Goal: Information Seeking & Learning: Learn about a topic

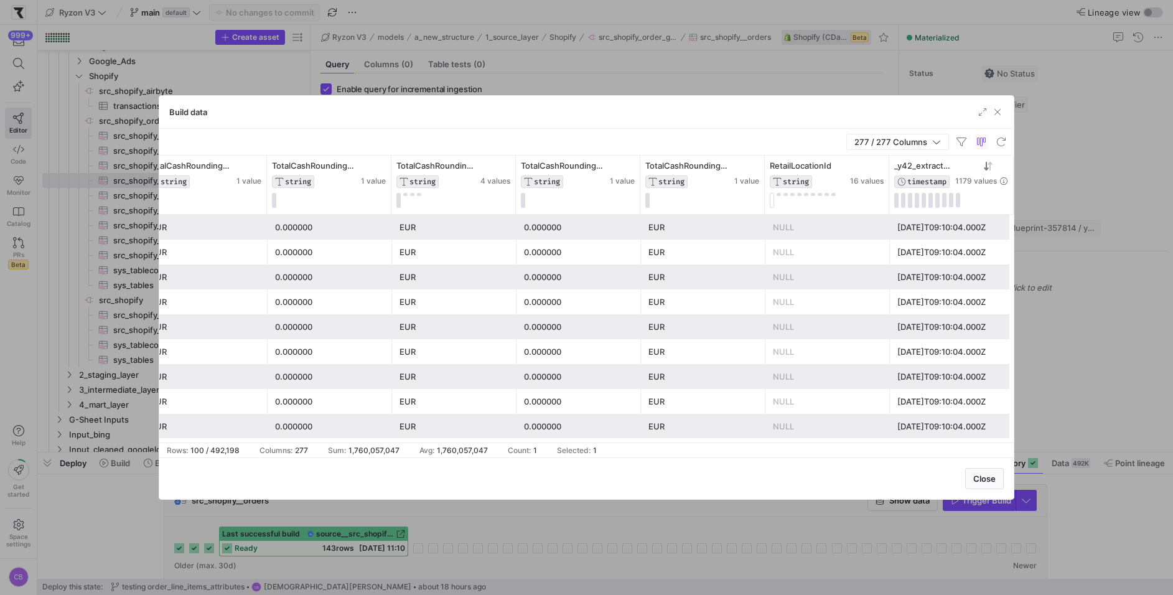
scroll to position [0, 33748]
click at [997, 116] on span "button" at bounding box center [998, 112] width 12 height 12
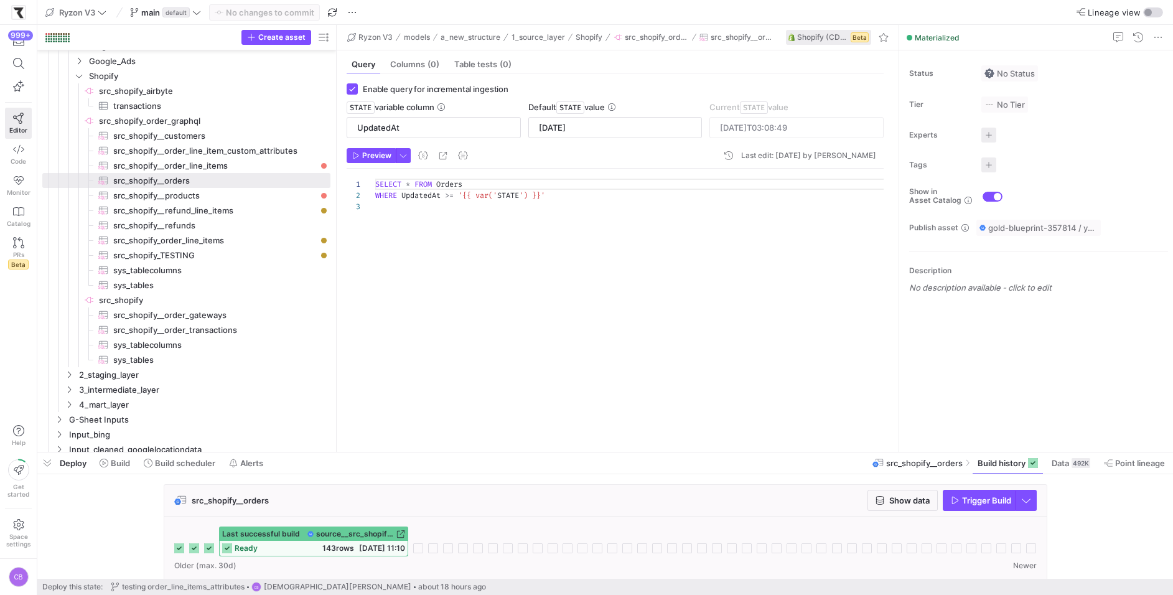
drag, startPoint x: 309, startPoint y: 215, endPoint x: 372, endPoint y: 215, distance: 62.9
click at [372, 215] on as-split "Create asset Drag here to set row groups Drag here to set column labels Group 1…" at bounding box center [605, 238] width 1136 height 427
click at [262, 162] on span "src_shopify__order_line_items​​​​​​​​​" at bounding box center [214, 166] width 203 height 14
type input "OrderUpdatedAt"
type input "[DATE]"
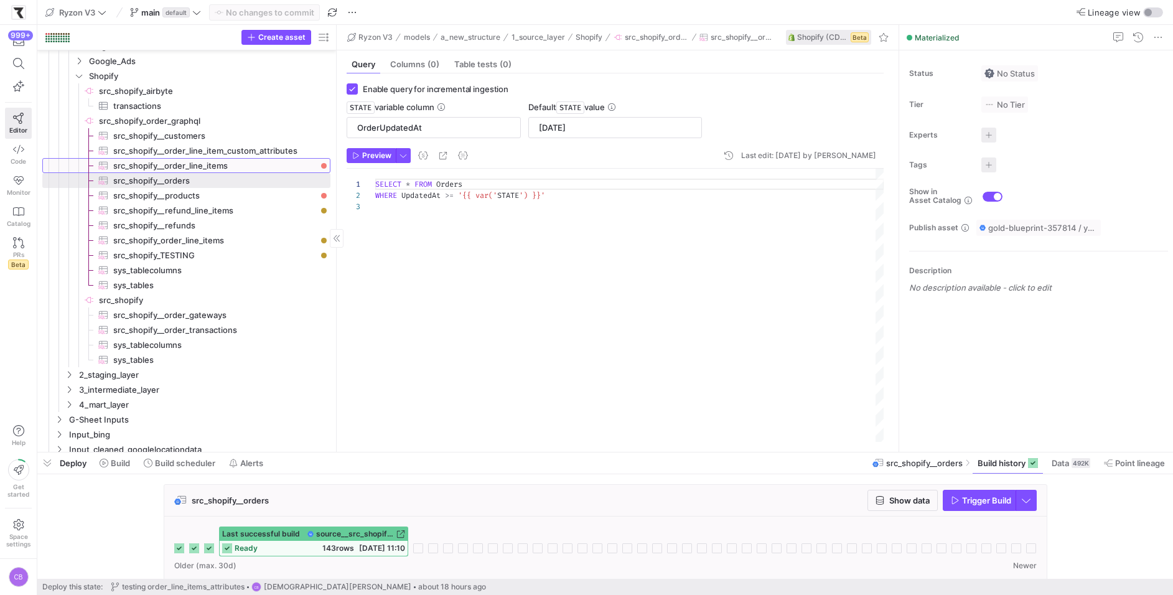
type textarea "SELECT * FROM OrderLineItems WHERE OrderUpdatedAt >= '{{ var('STATE') }}'"
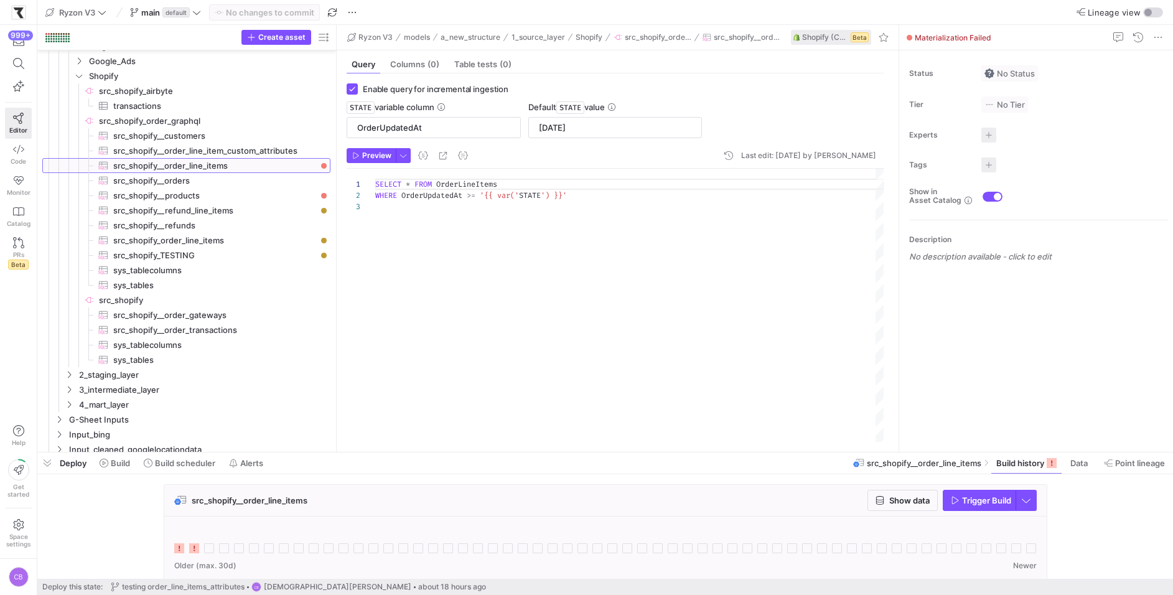
drag, startPoint x: 336, startPoint y: 189, endPoint x: 379, endPoint y: 189, distance: 42.9
click at [379, 189] on as-split "Create asset Drag here to set row groups Drag here to set column labels Group 1…" at bounding box center [605, 238] width 1136 height 427
click at [257, 148] on span "src_shopify__order_line_item_custom_attributes​​​​​​​​​" at bounding box center [214, 151] width 203 height 14
checkbox input "false"
type textarea "SELECT * FROM OrderLineItemCustomAttributes LIMIT 10000"
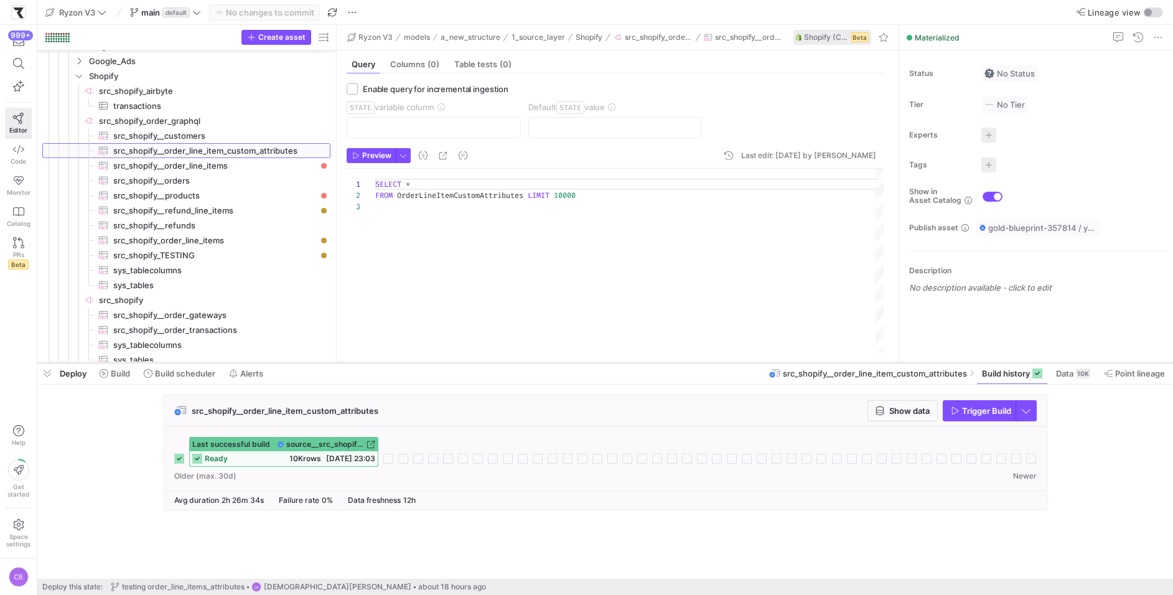
drag, startPoint x: 627, startPoint y: 454, endPoint x: 629, endPoint y: 364, distance: 89.7
click at [629, 364] on div at bounding box center [605, 362] width 1136 height 5
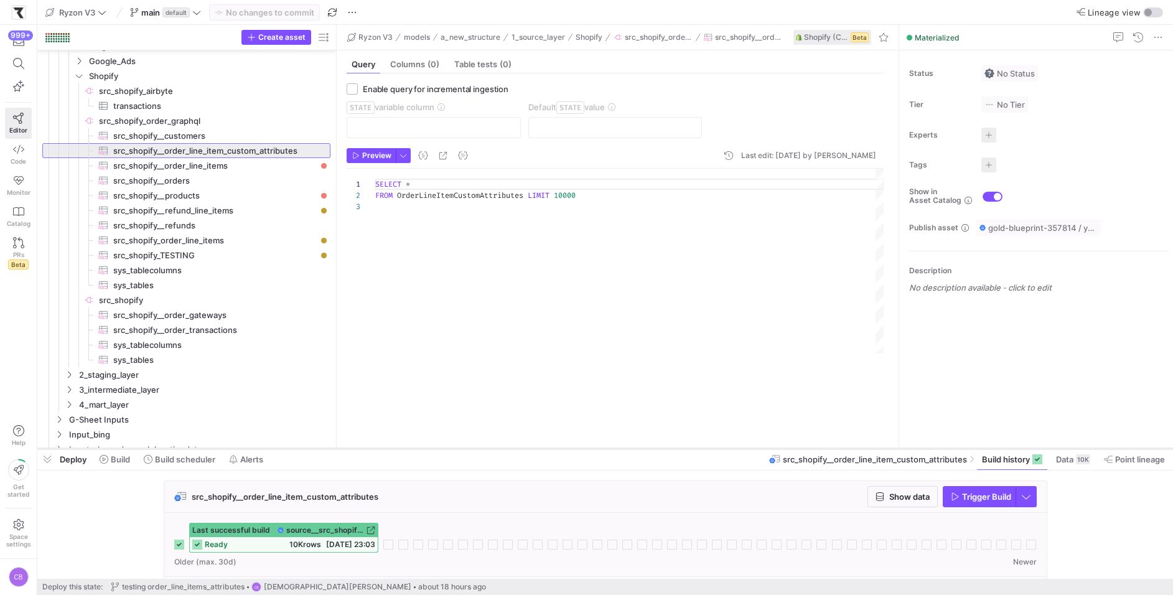
drag, startPoint x: 736, startPoint y: 361, endPoint x: 739, endPoint y: 448, distance: 86.6
click at [739, 448] on div at bounding box center [605, 448] width 1136 height 5
drag, startPoint x: 531, startPoint y: 197, endPoint x: 638, endPoint y: 199, distance: 107.1
click at [638, 199] on div "SELECT * FROM OrderLineItemCustomAttributes LIMIT 10000" at bounding box center [629, 304] width 509 height 271
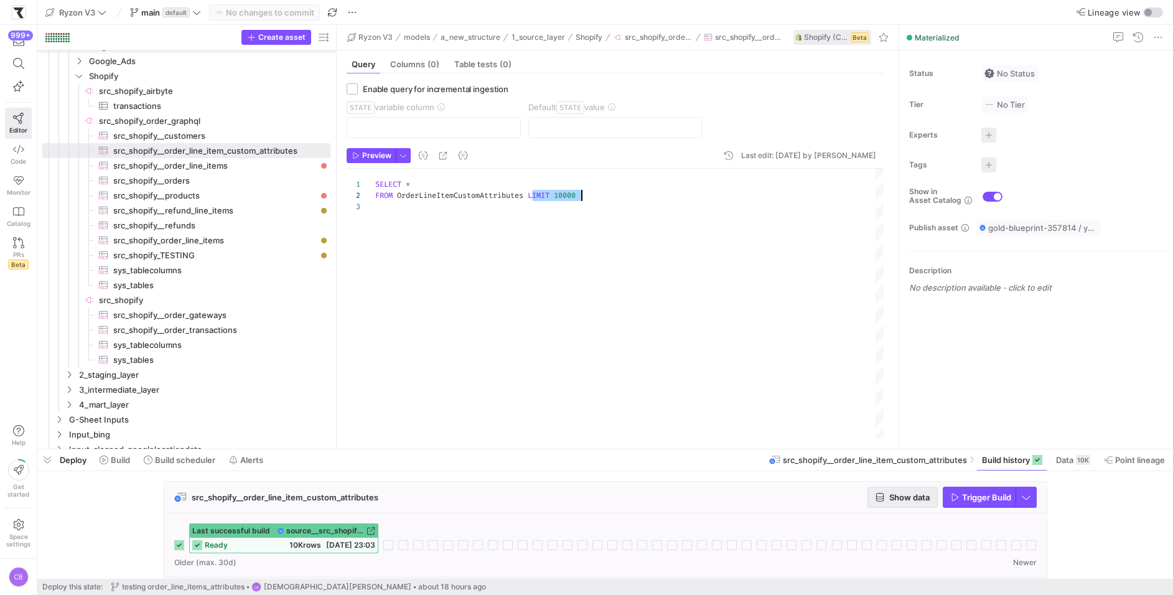
click at [890, 498] on span "Show data" at bounding box center [909, 497] width 40 height 10
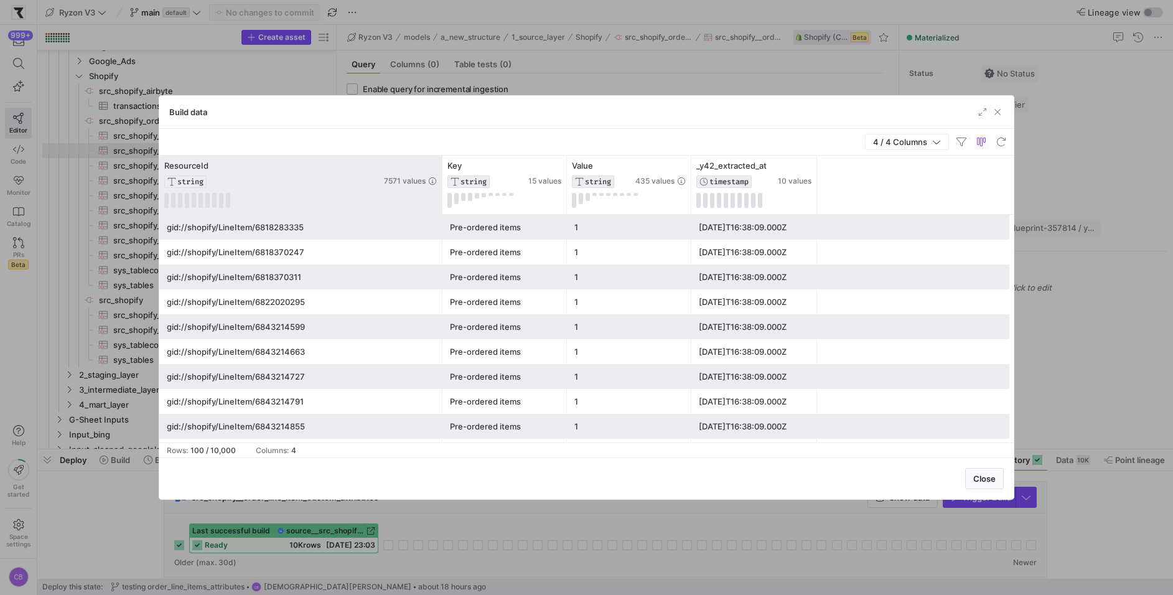
drag, startPoint x: 282, startPoint y: 192, endPoint x: 439, endPoint y: 207, distance: 158.2
click at [440, 207] on div at bounding box center [441, 185] width 5 height 59
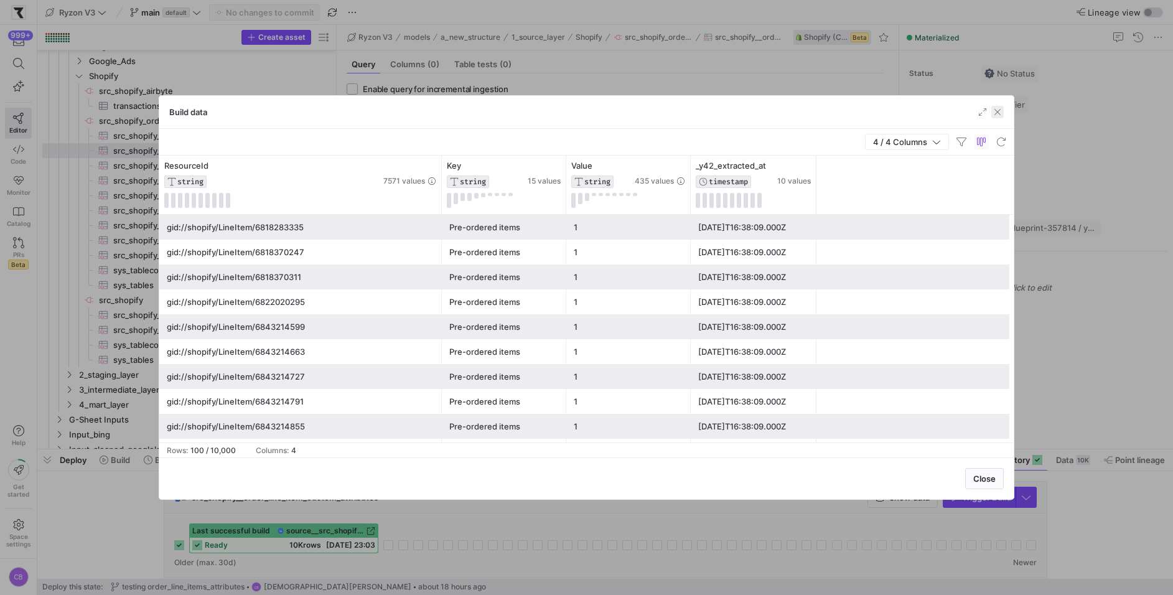
click at [994, 112] on span "button" at bounding box center [998, 112] width 12 height 12
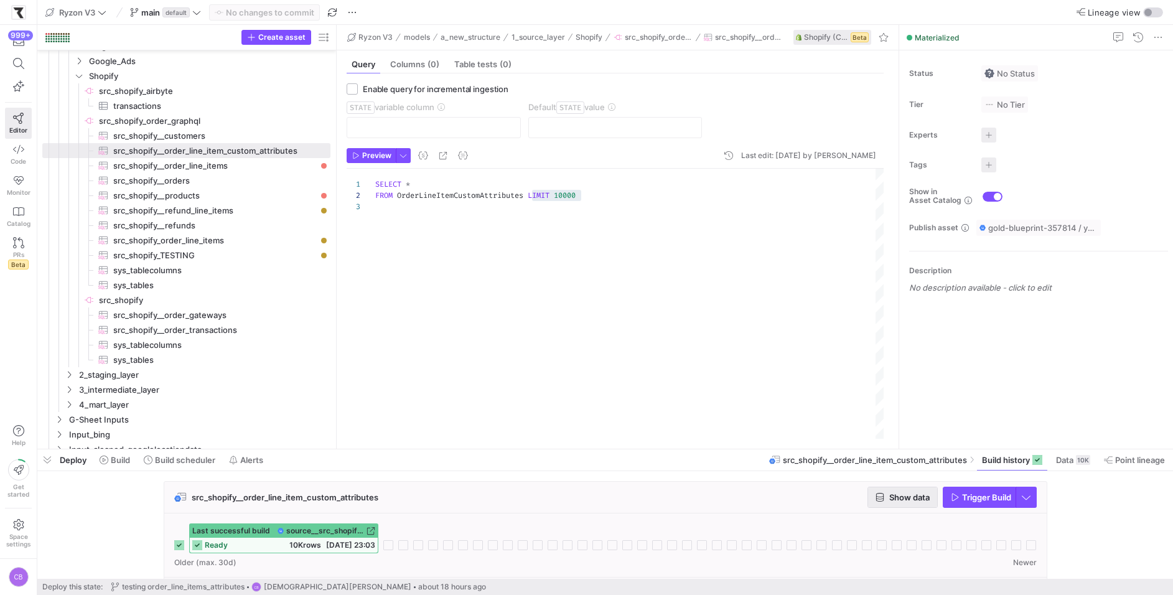
click at [894, 499] on span "Show data" at bounding box center [909, 497] width 40 height 10
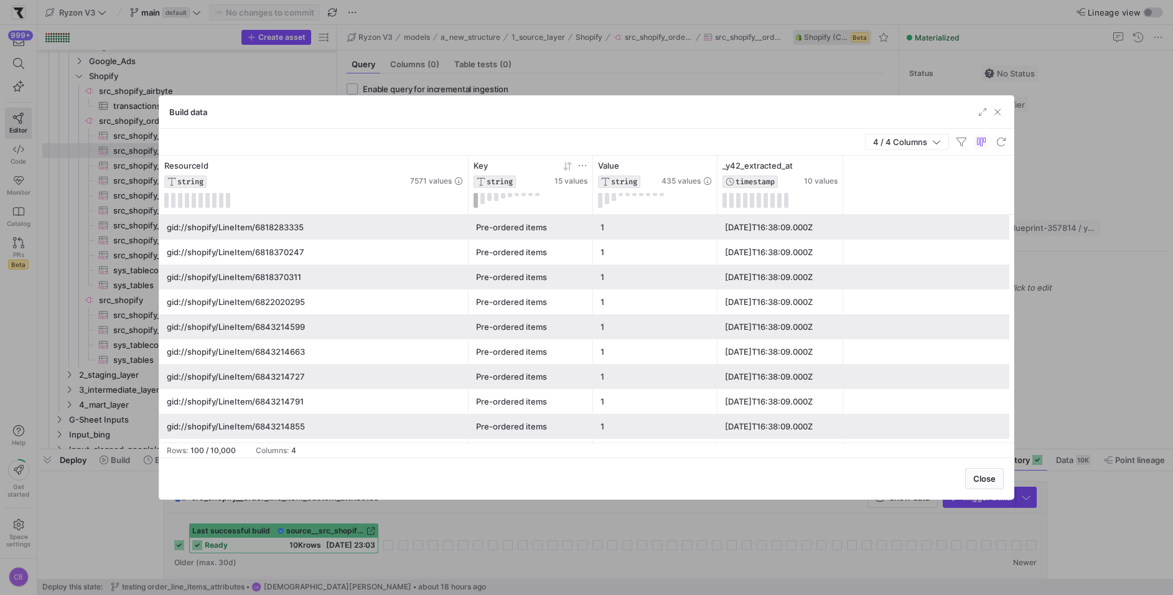
drag, startPoint x: 282, startPoint y: 183, endPoint x: 474, endPoint y: 199, distance: 193.0
click at [474, 199] on div "ResourceId STRING 7571 values Key STRING 15 values Value STRING 435 values _y42…" at bounding box center [501, 185] width 684 height 59
click at [995, 110] on span "button" at bounding box center [998, 112] width 12 height 12
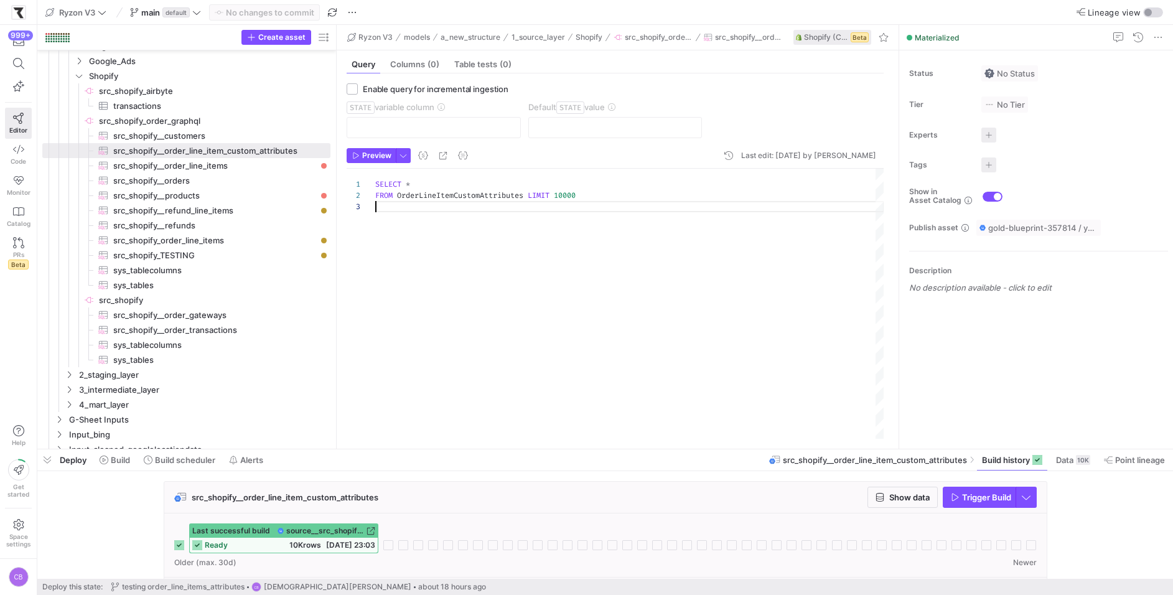
click at [591, 263] on div "SELECT * FROM OrderLineItemCustomAttributes LIMIT 10000" at bounding box center [629, 304] width 509 height 271
click at [169, 160] on span "src_shopify__order_line_items​​​​​​​​​" at bounding box center [214, 166] width 203 height 14
checkbox input "true"
type input "OrderUpdatedAt"
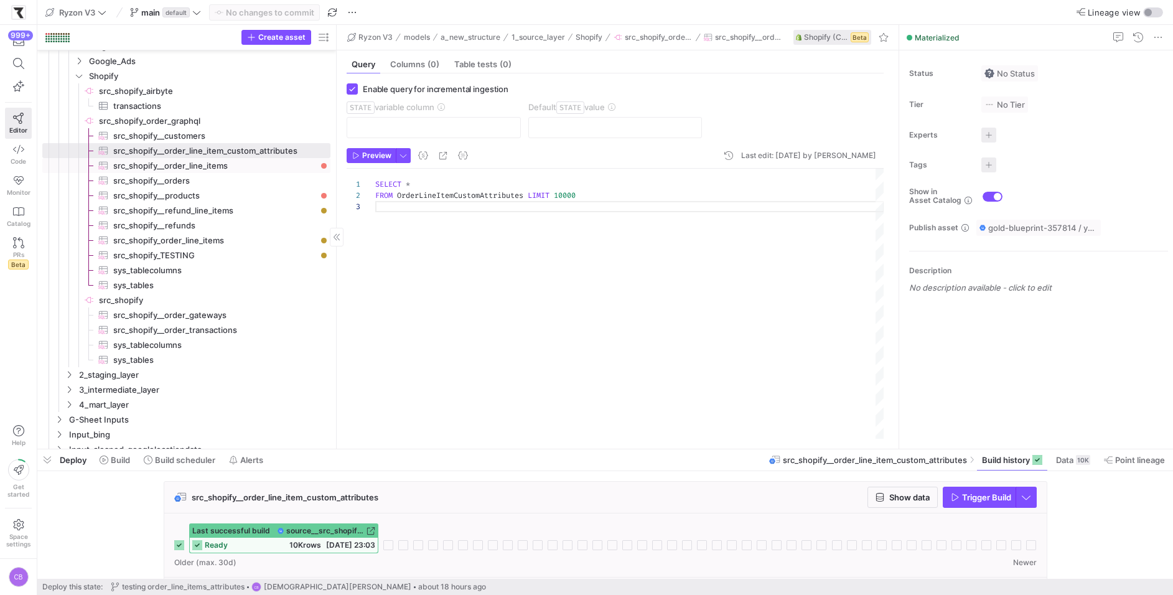
type input "[DATE]"
type textarea "SELECT * FROM OrderLineItems WHERE OrderUpdatedAt >= '{{ var('STATE') }}'"
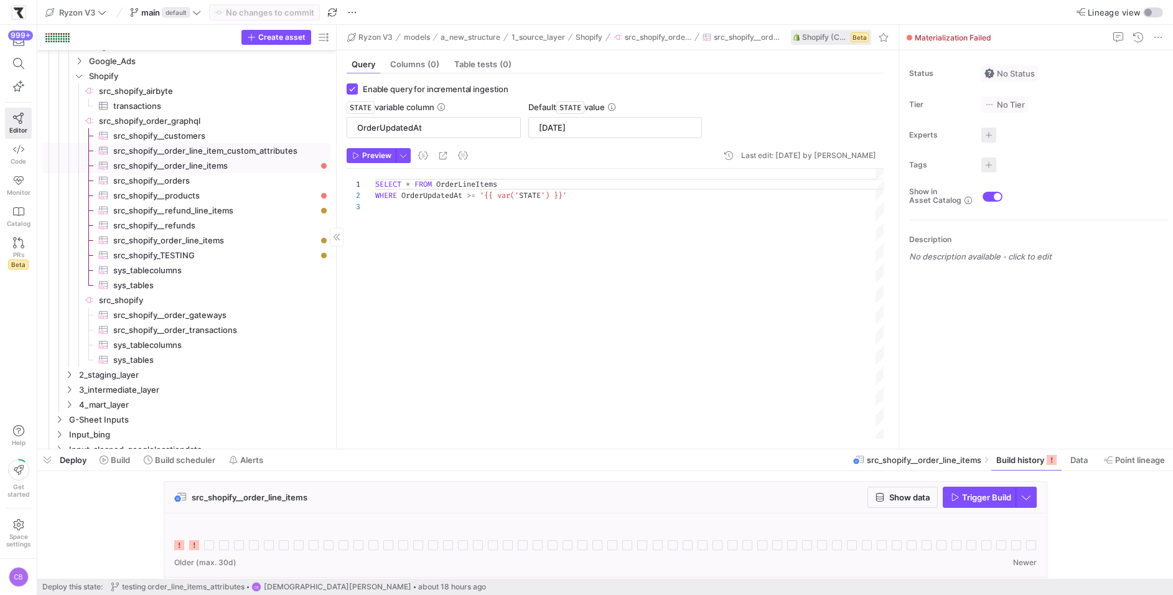
click at [247, 149] on span "src_shopify__order_line_item_custom_attributes​​​​​​​​​" at bounding box center [214, 151] width 203 height 14
checkbox input "false"
type textarea "SELECT * FROM OrderLineItemCustomAttributes LIMIT 10000"
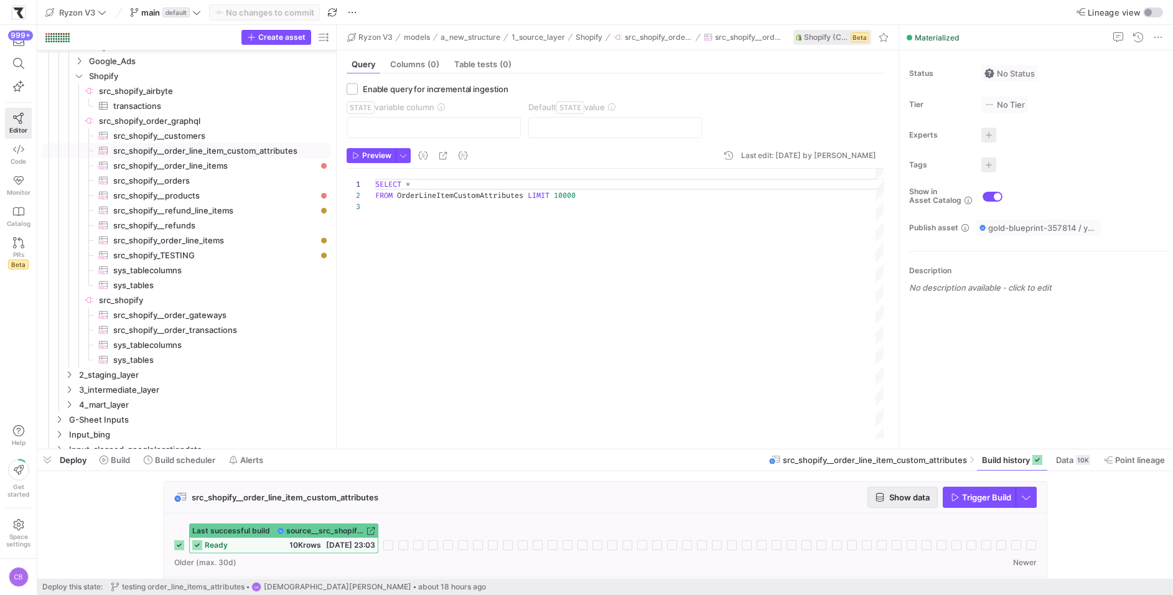
click at [880, 499] on icon "button" at bounding box center [880, 497] width 9 height 9
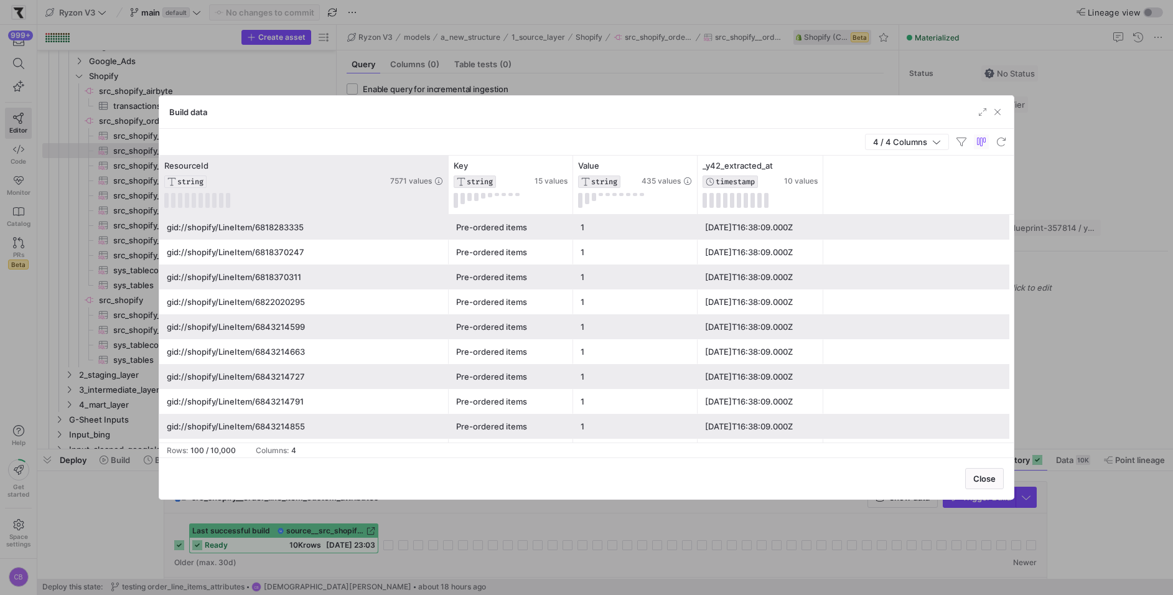
drag, startPoint x: 283, startPoint y: 192, endPoint x: 448, endPoint y: 192, distance: 164.9
click at [448, 192] on div at bounding box center [448, 185] width 5 height 59
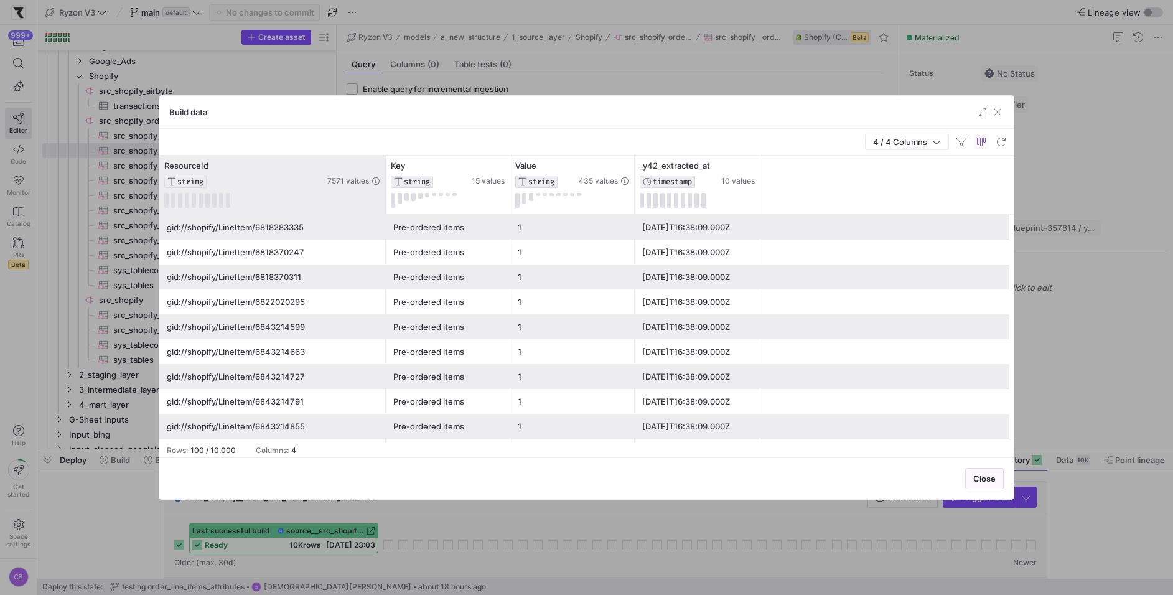
drag, startPoint x: 447, startPoint y: 192, endPoint x: 393, endPoint y: 193, distance: 54.2
click at [388, 193] on div at bounding box center [385, 185] width 5 height 59
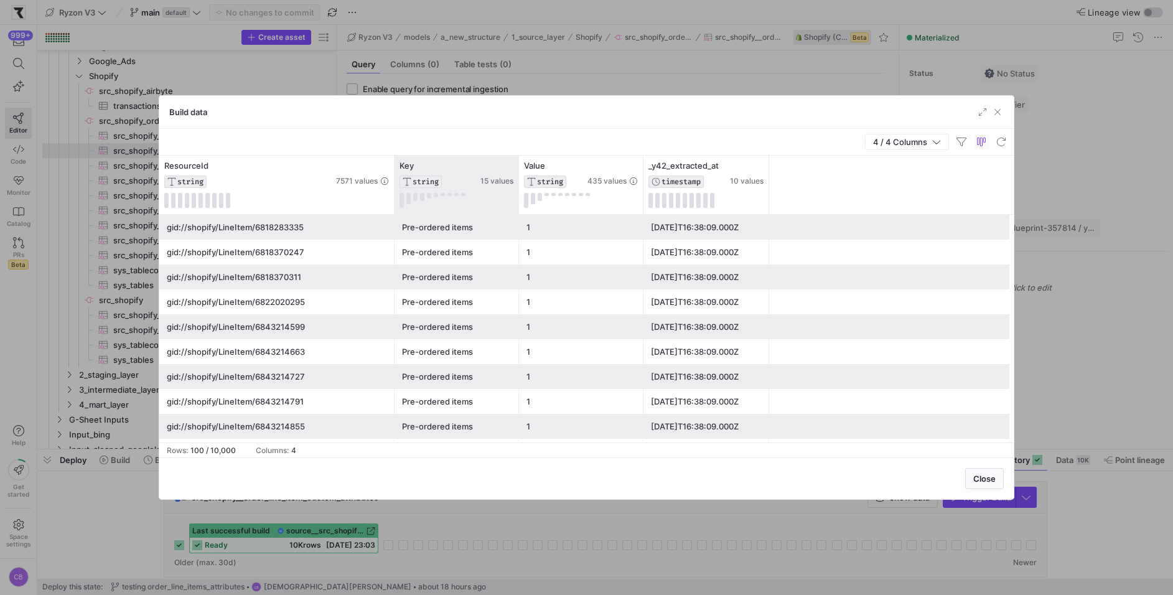
drag, startPoint x: 517, startPoint y: 181, endPoint x: 576, endPoint y: 181, distance: 58.5
click at [521, 181] on div at bounding box center [518, 185] width 5 height 59
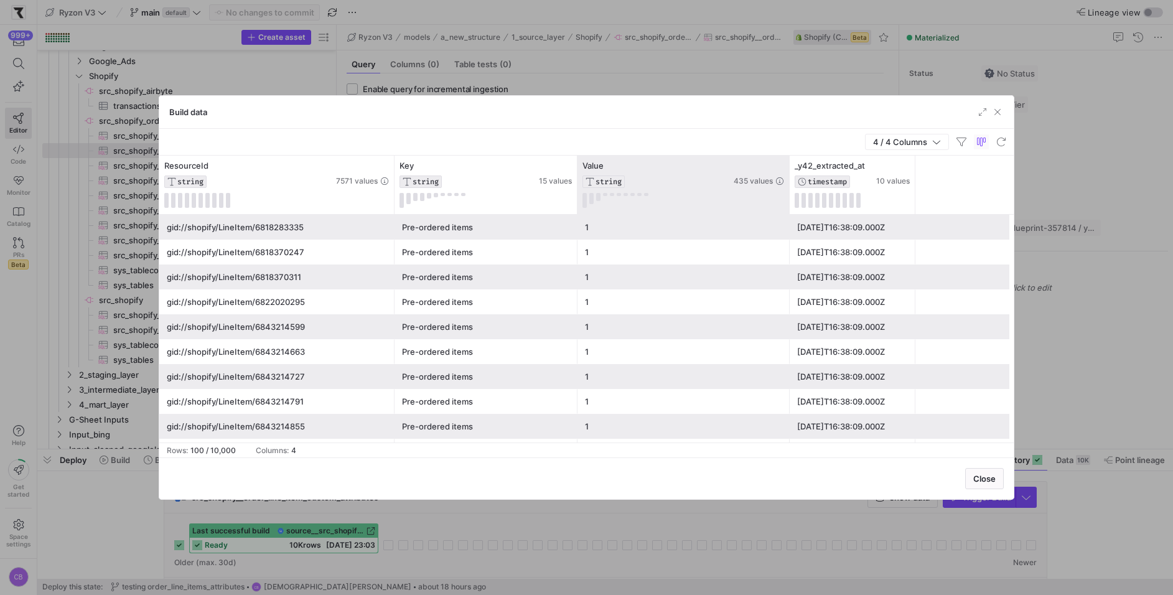
drag, startPoint x: 701, startPoint y: 204, endPoint x: 785, endPoint y: 212, distance: 84.5
click at [787, 212] on div at bounding box center [789, 185] width 5 height 59
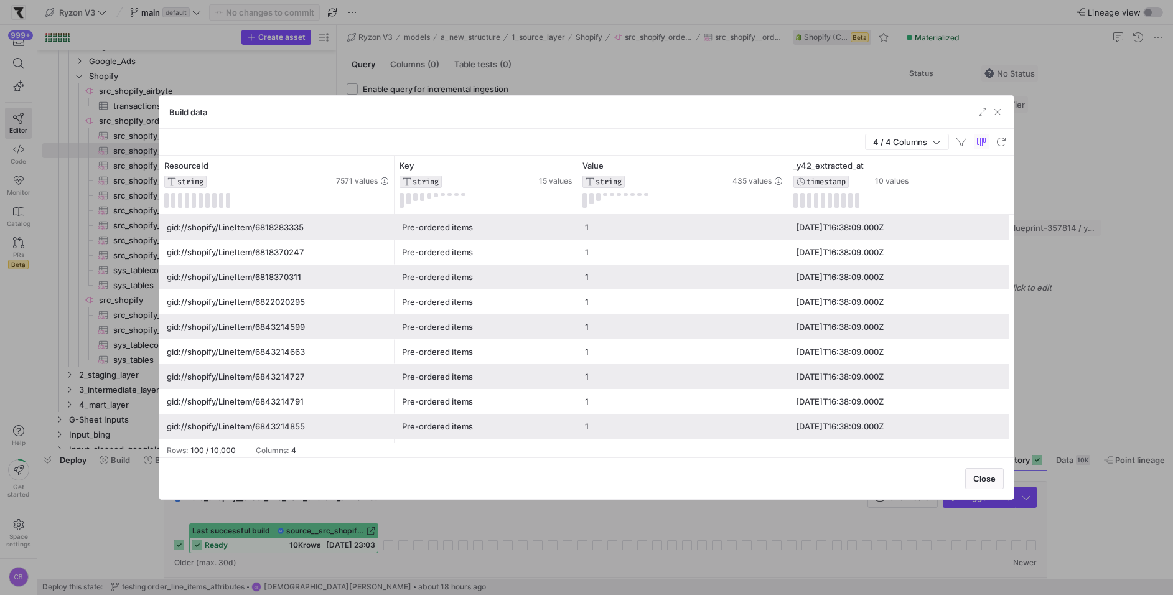
scroll to position [32, 0]
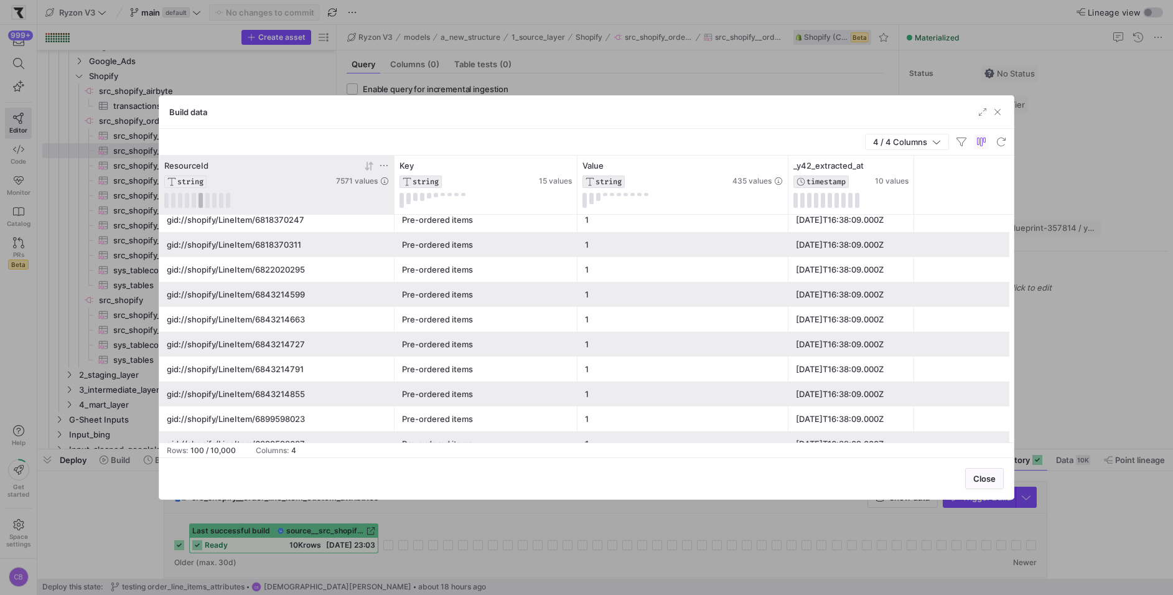
click at [201, 201] on button at bounding box center [201, 200] width 4 height 15
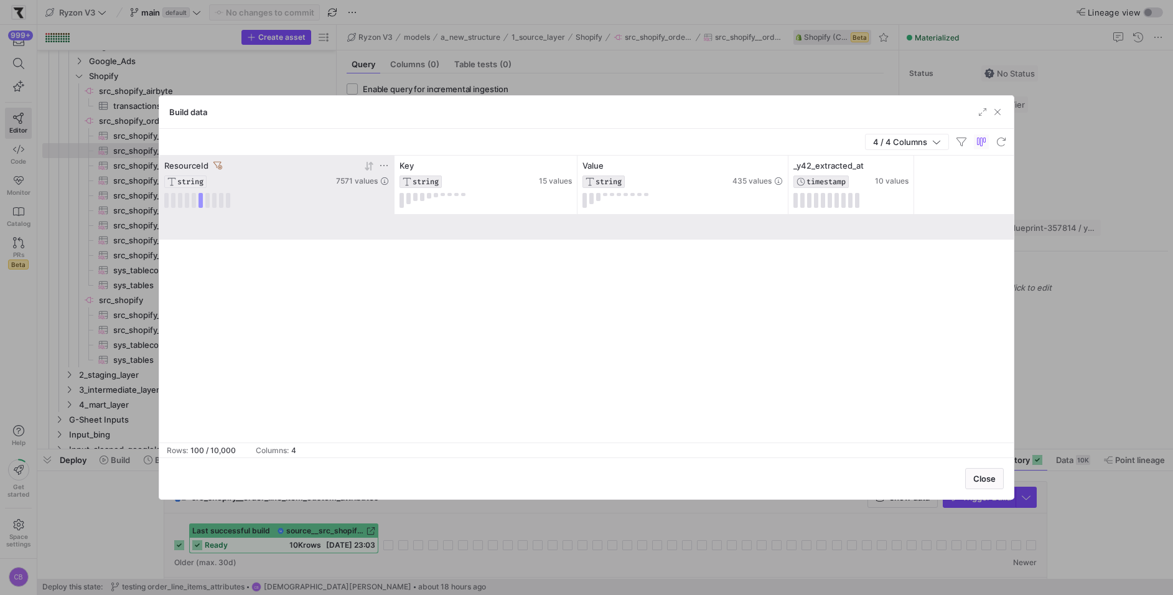
scroll to position [0, 0]
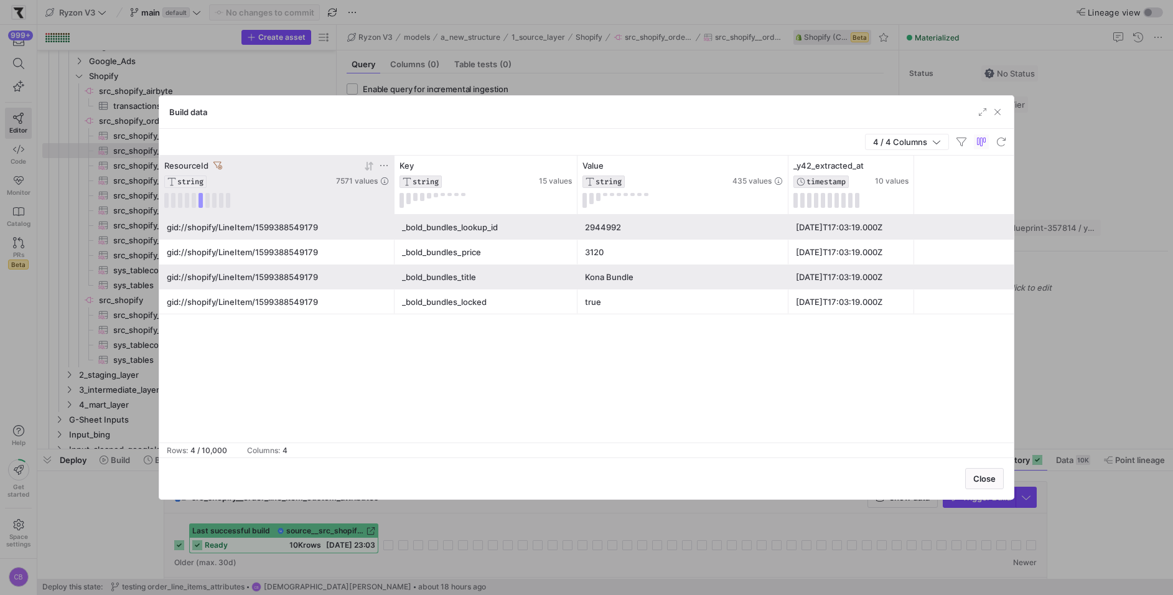
click at [216, 164] on icon at bounding box center [218, 165] width 9 height 9
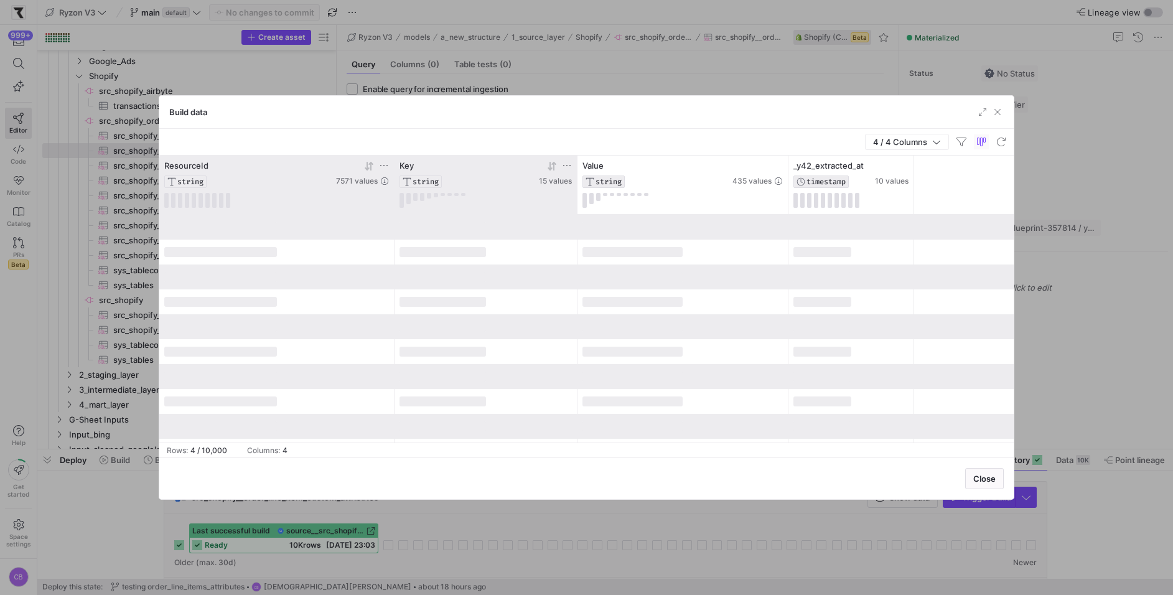
click at [568, 161] on icon at bounding box center [567, 166] width 10 height 10
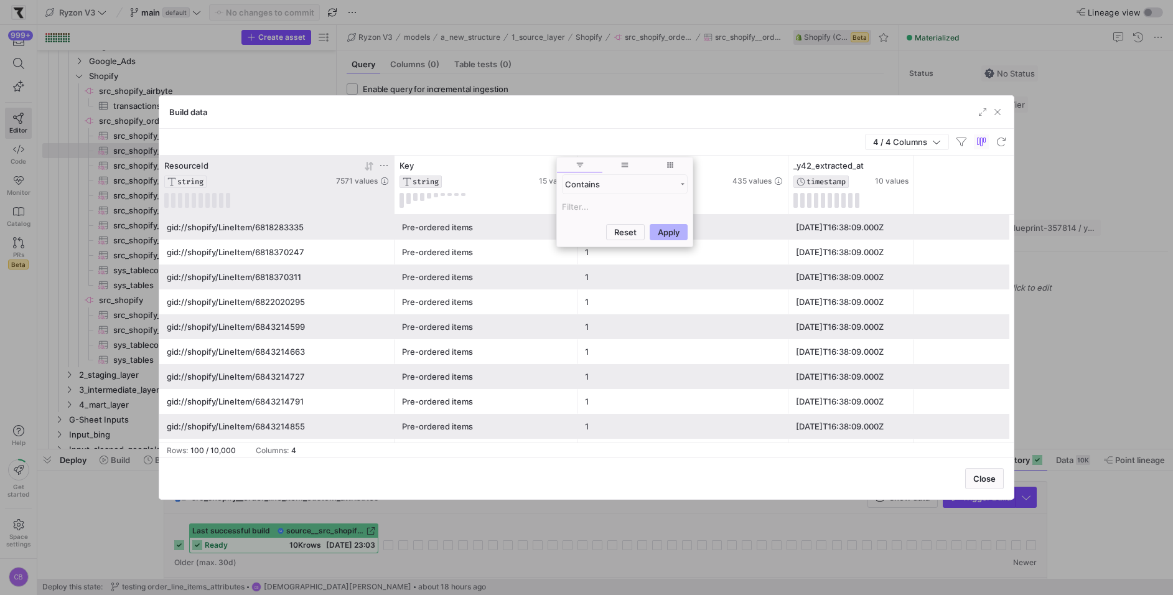
click at [573, 204] on input "Filter Value" at bounding box center [625, 206] width 126 height 15
type input "_"
click at [650, 284] on button "Apply" at bounding box center [669, 292] width 38 height 16
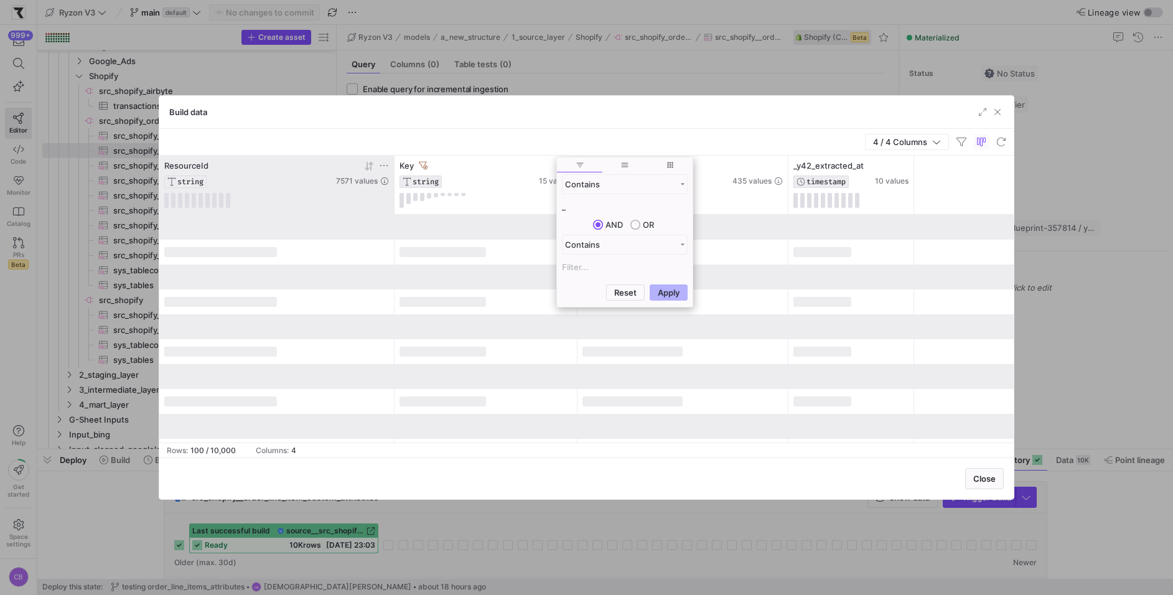
click at [533, 148] on div "4 / 4 Columns" at bounding box center [586, 142] width 855 height 27
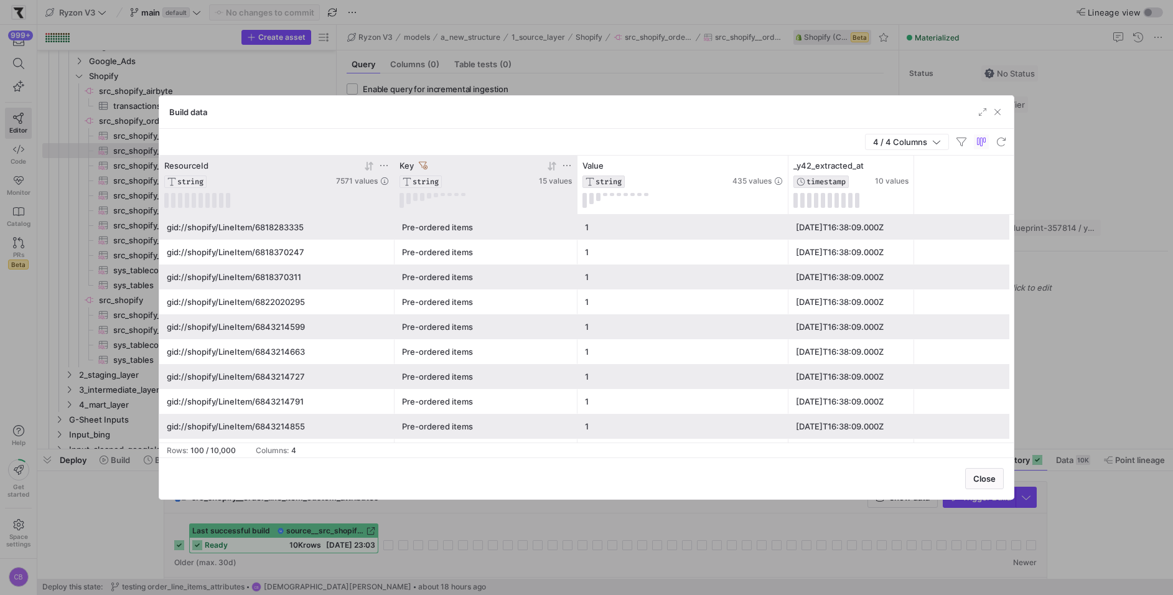
click at [568, 161] on icon at bounding box center [567, 166] width 10 height 10
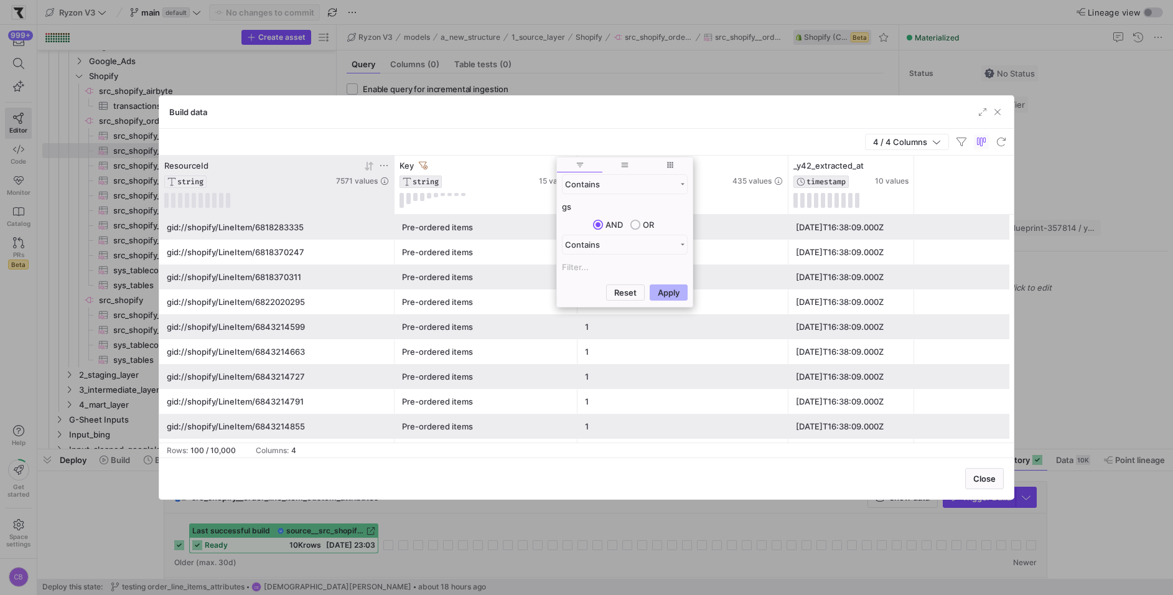
type input "gs"
click at [650, 284] on button "Apply" at bounding box center [669, 292] width 38 height 16
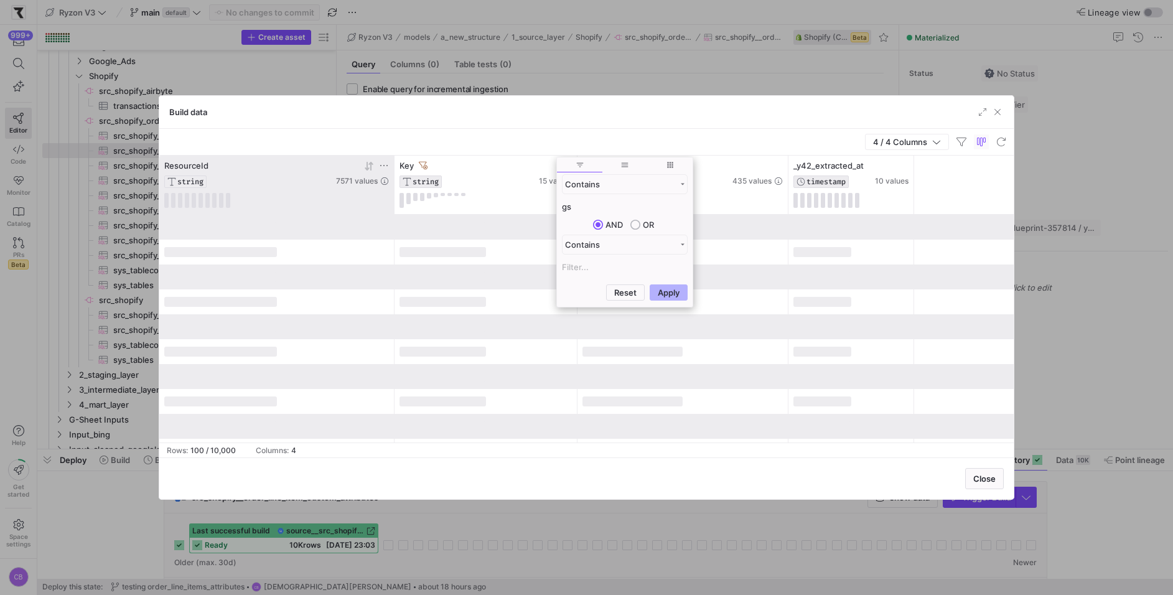
click at [556, 140] on div "4 / 4 Columns" at bounding box center [586, 142] width 855 height 27
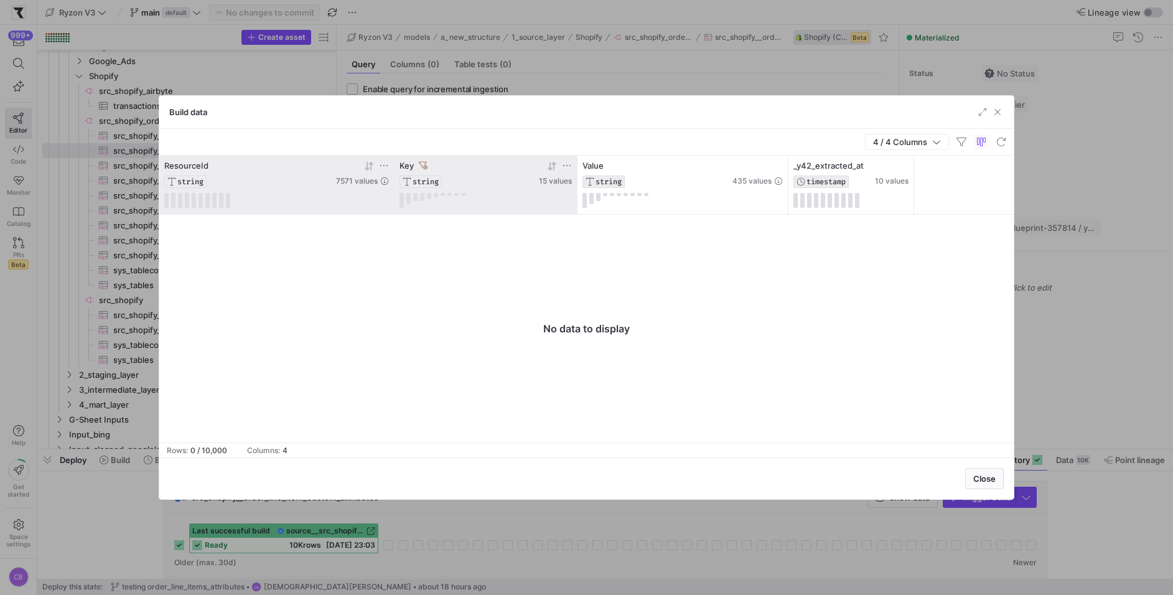
click at [425, 164] on icon at bounding box center [423, 165] width 9 height 9
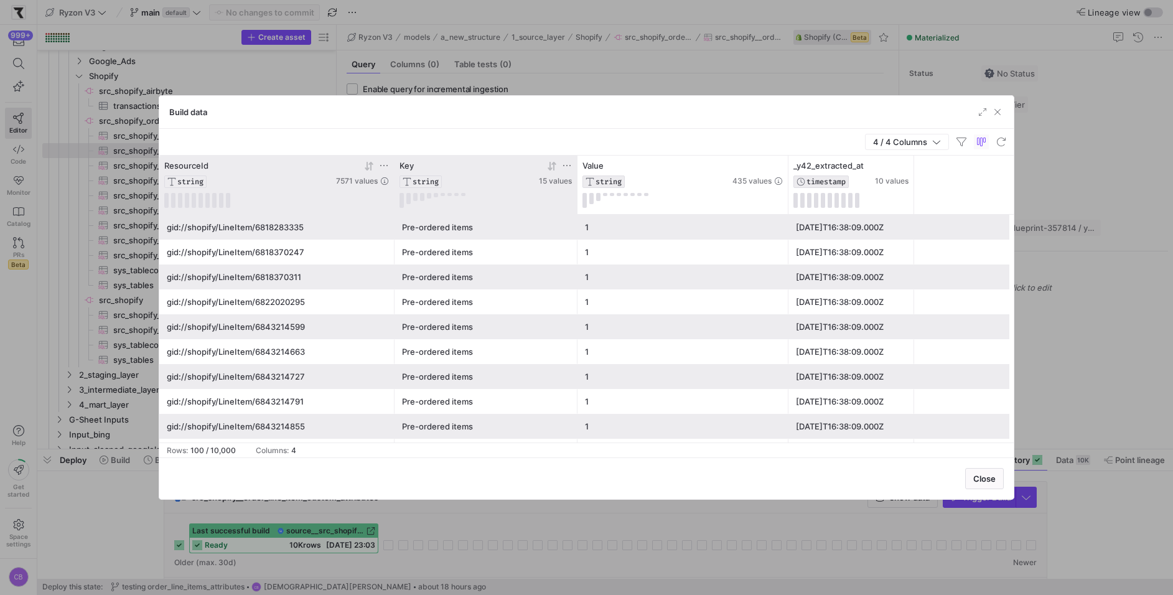
click at [567, 162] on icon at bounding box center [567, 166] width 10 height 10
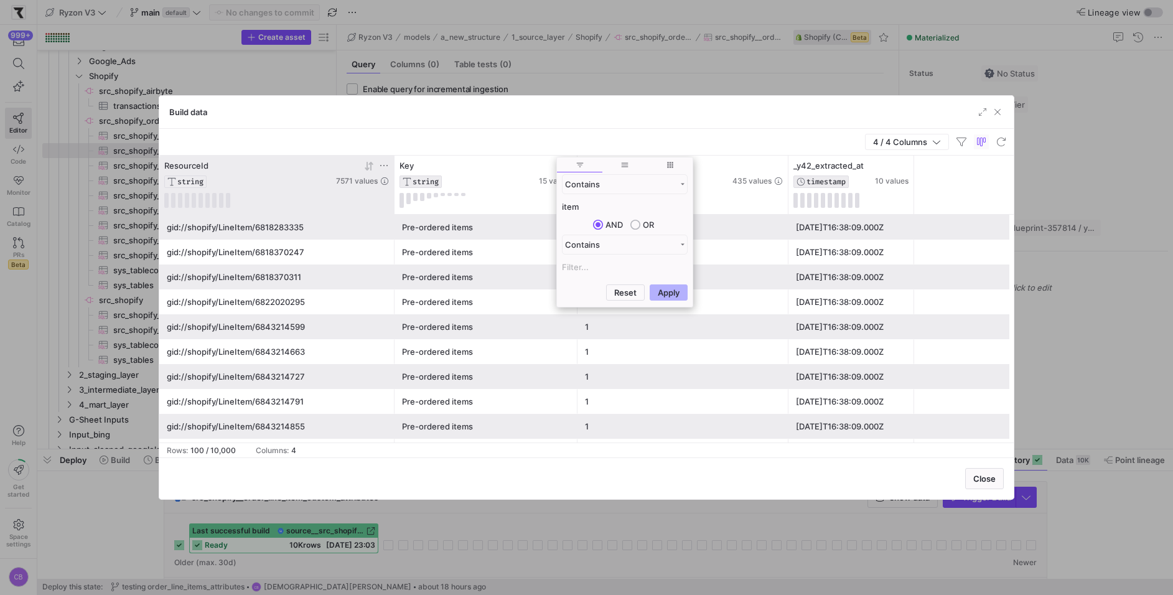
type input "item"
click at [650, 284] on button "Apply" at bounding box center [669, 292] width 38 height 16
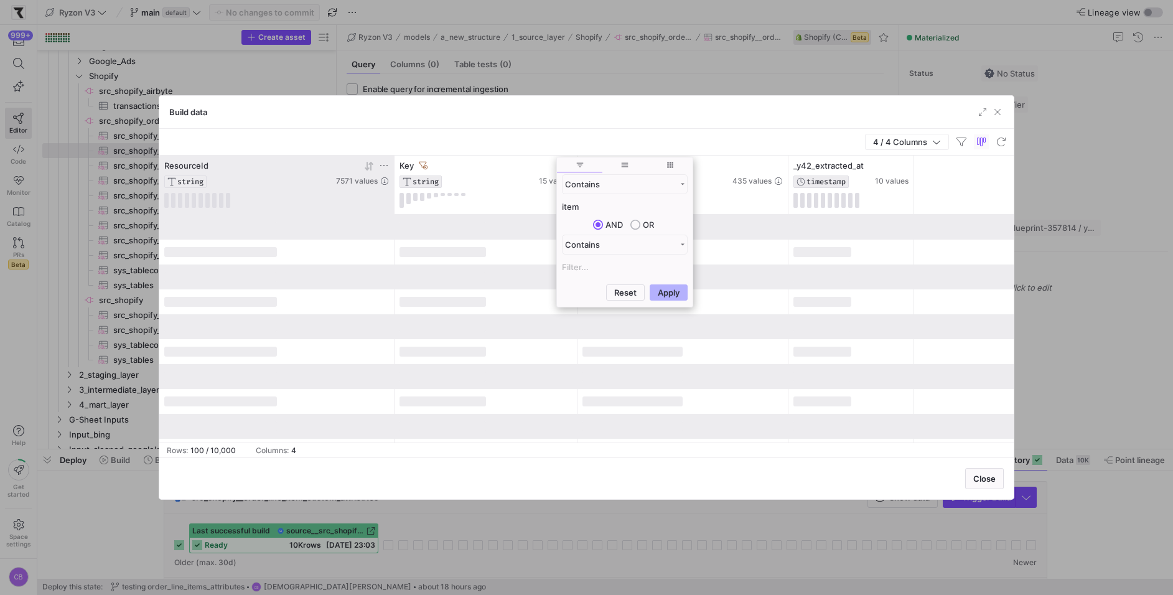
click at [504, 137] on div "4 / 4 Columns" at bounding box center [586, 142] width 855 height 27
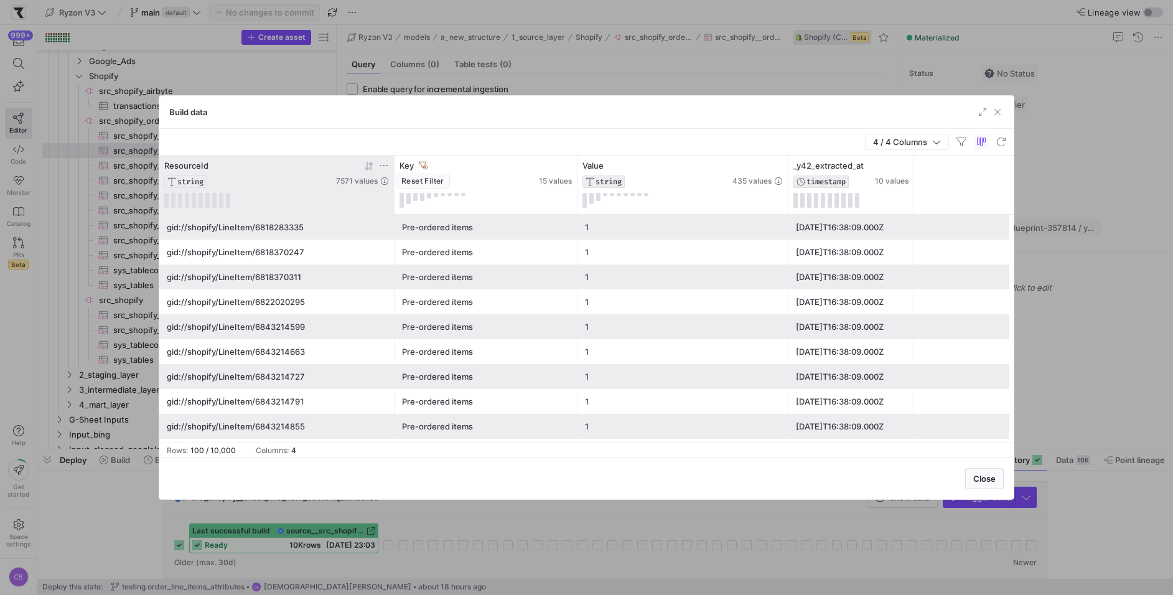
click at [419, 162] on icon at bounding box center [423, 165] width 9 height 7
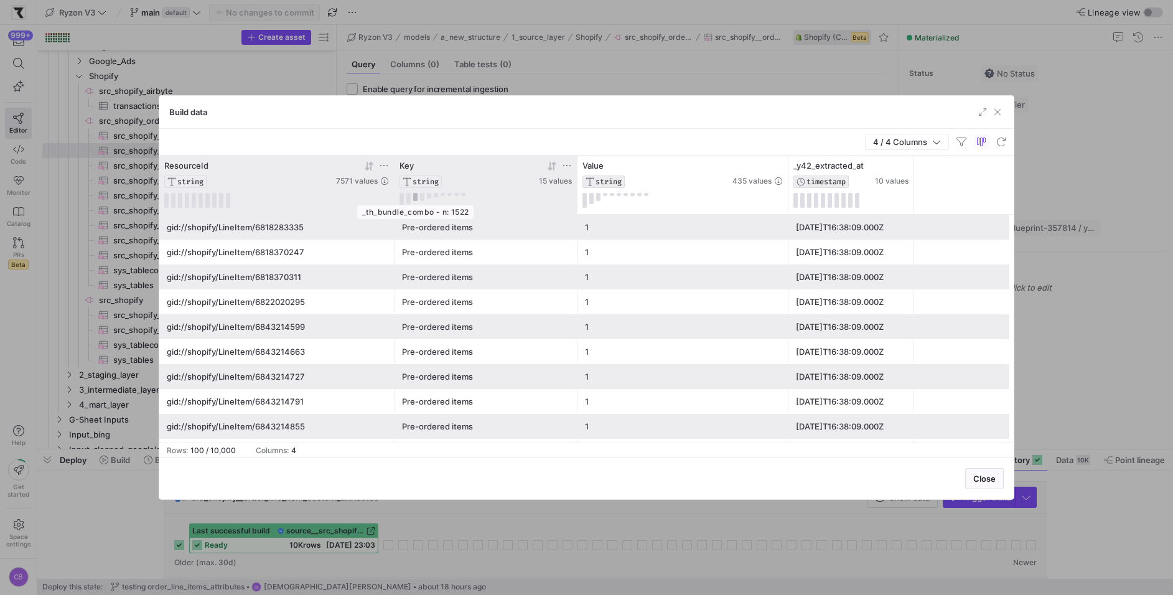
click at [414, 198] on button at bounding box center [415, 197] width 4 height 8
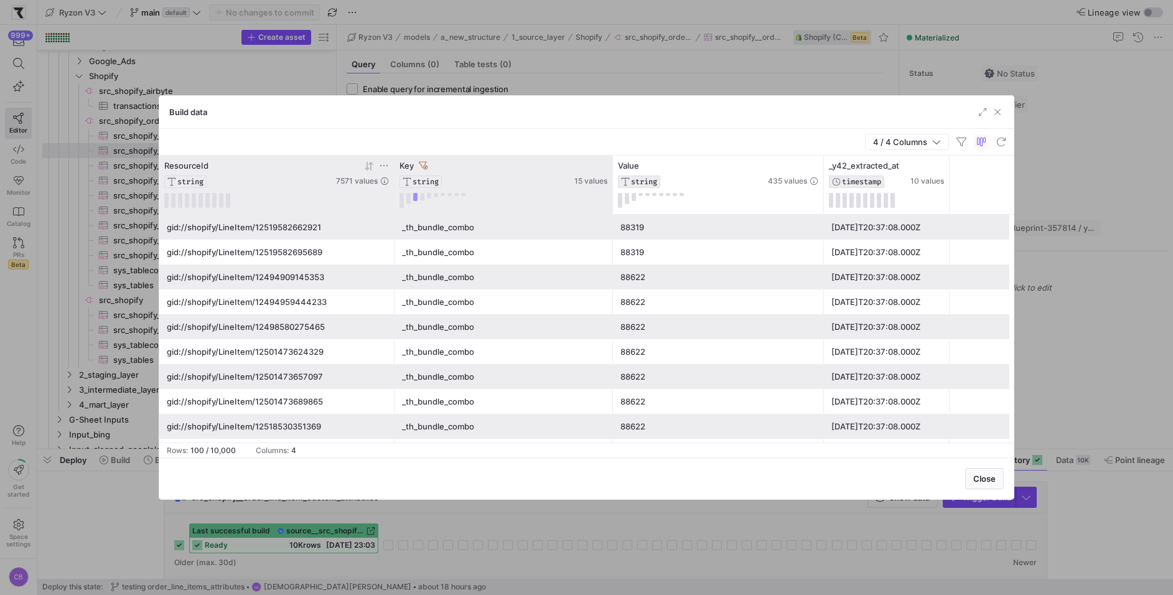
drag, startPoint x: 576, startPoint y: 170, endPoint x: 611, endPoint y: 170, distance: 34.9
click at [611, 170] on div at bounding box center [612, 185] width 5 height 59
click at [604, 162] on icon at bounding box center [602, 166] width 10 height 10
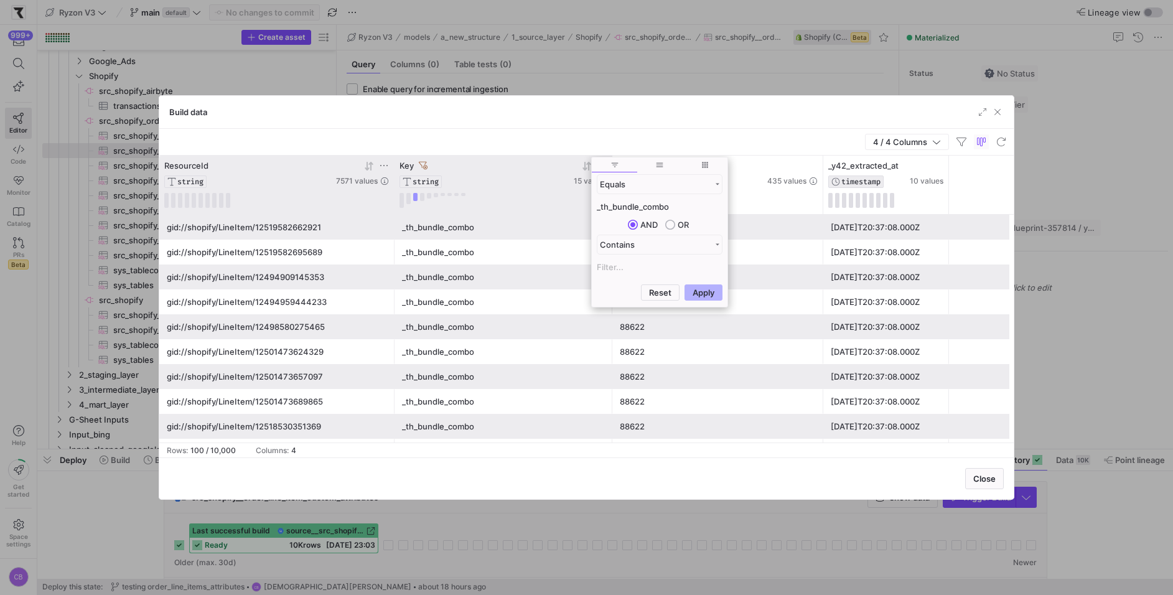
drag, startPoint x: 670, startPoint y: 202, endPoint x: 578, endPoint y: 199, distance: 92.8
click at [578, 199] on div "Drag here to set row groups Drag here to set column labels ResourceId STRING 75…" at bounding box center [586, 299] width 855 height 287
type input "id"
click at [685, 284] on button "Apply" at bounding box center [704, 292] width 38 height 16
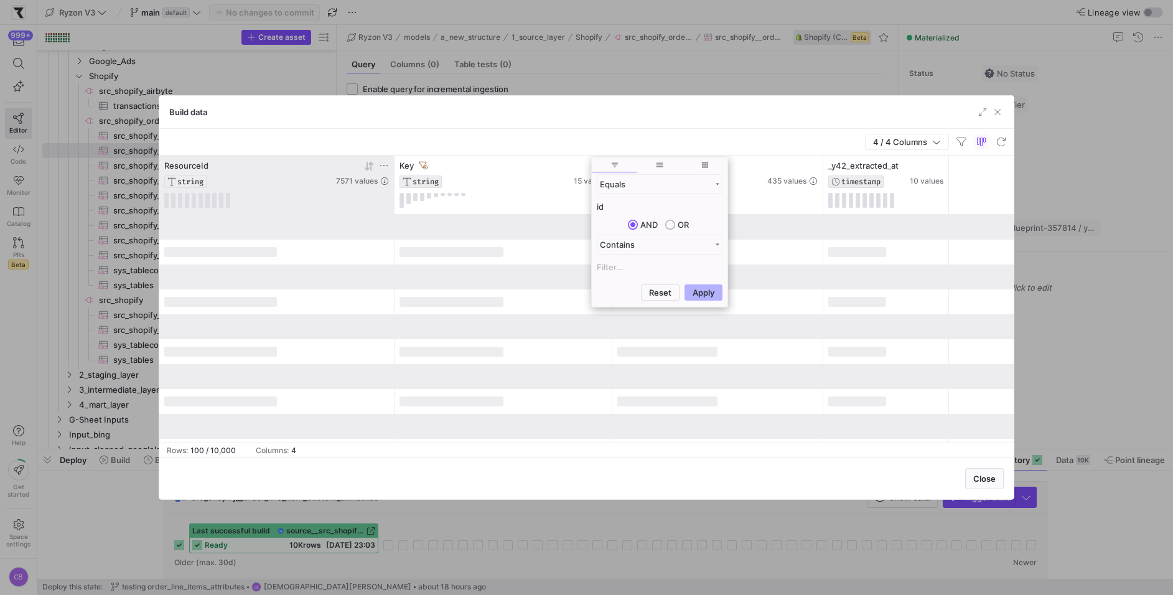
click at [565, 134] on div "4 / 4 Columns" at bounding box center [586, 142] width 855 height 27
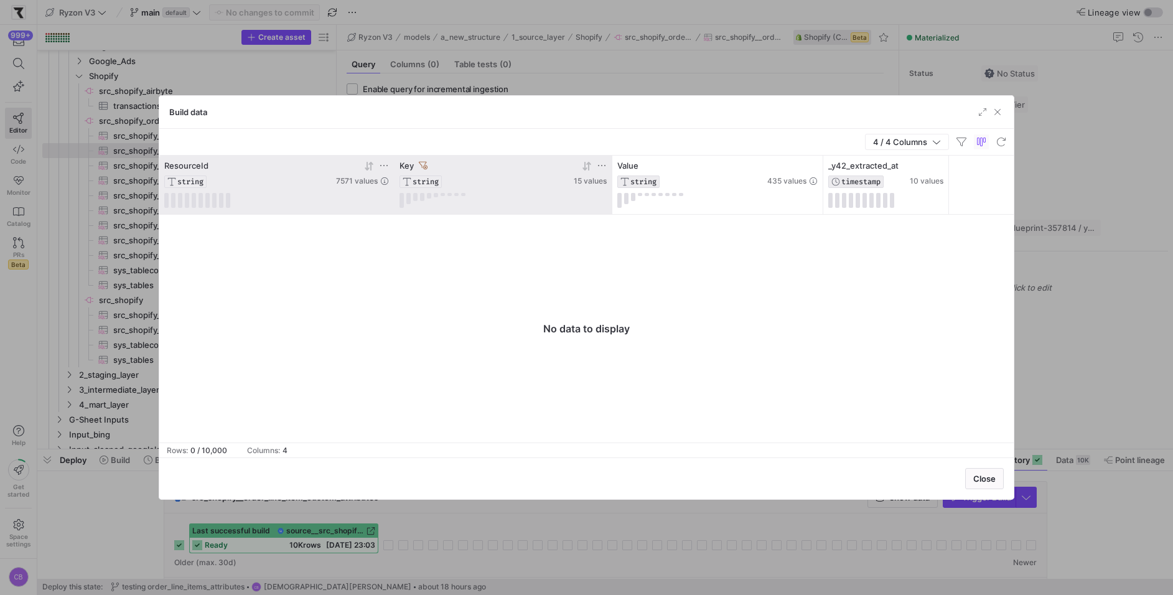
click at [599, 166] on icon at bounding box center [602, 166] width 10 height 10
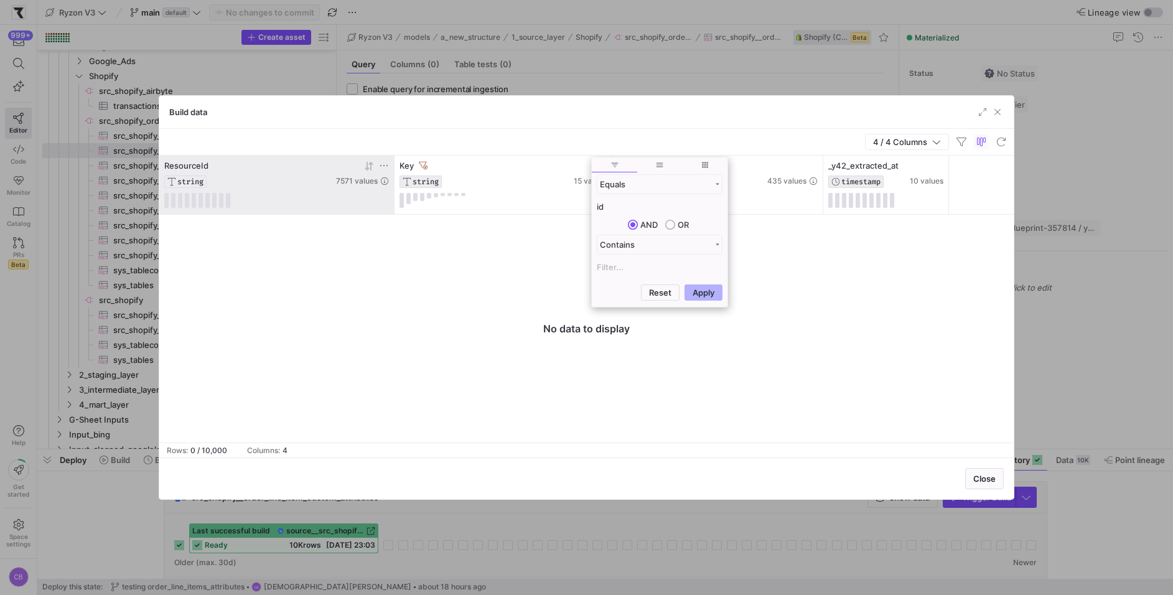
click at [617, 201] on input "id" at bounding box center [660, 206] width 126 height 15
type input "i"
type input "Id"
click at [685, 284] on button "Apply" at bounding box center [704, 292] width 38 height 16
click at [695, 289] on button "Apply" at bounding box center [704, 292] width 38 height 16
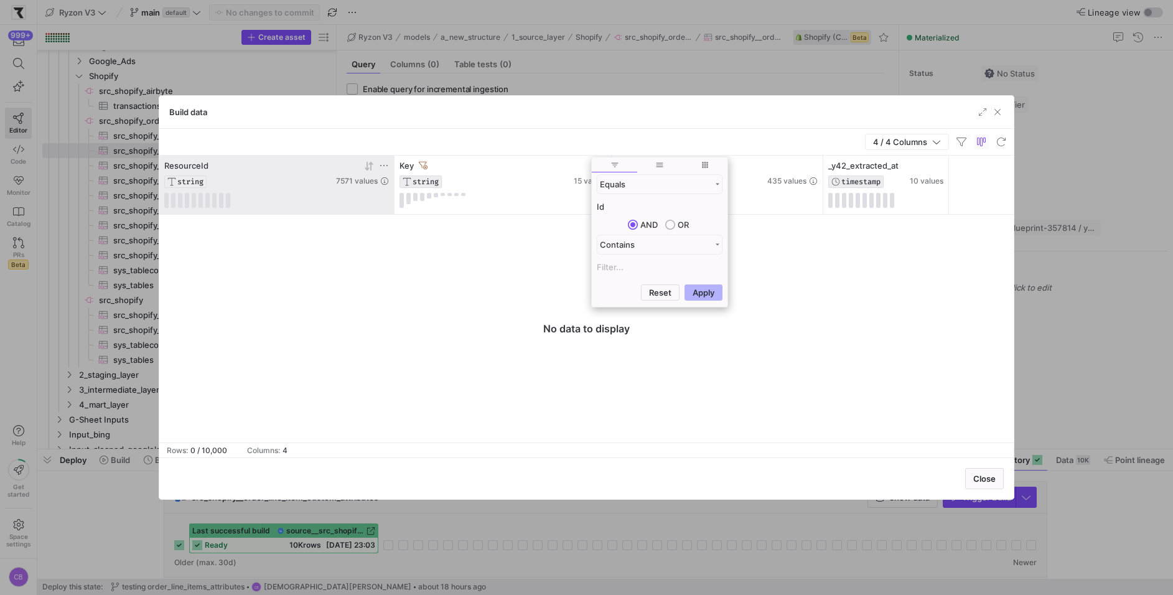
click at [561, 108] on div "Build data" at bounding box center [586, 112] width 855 height 33
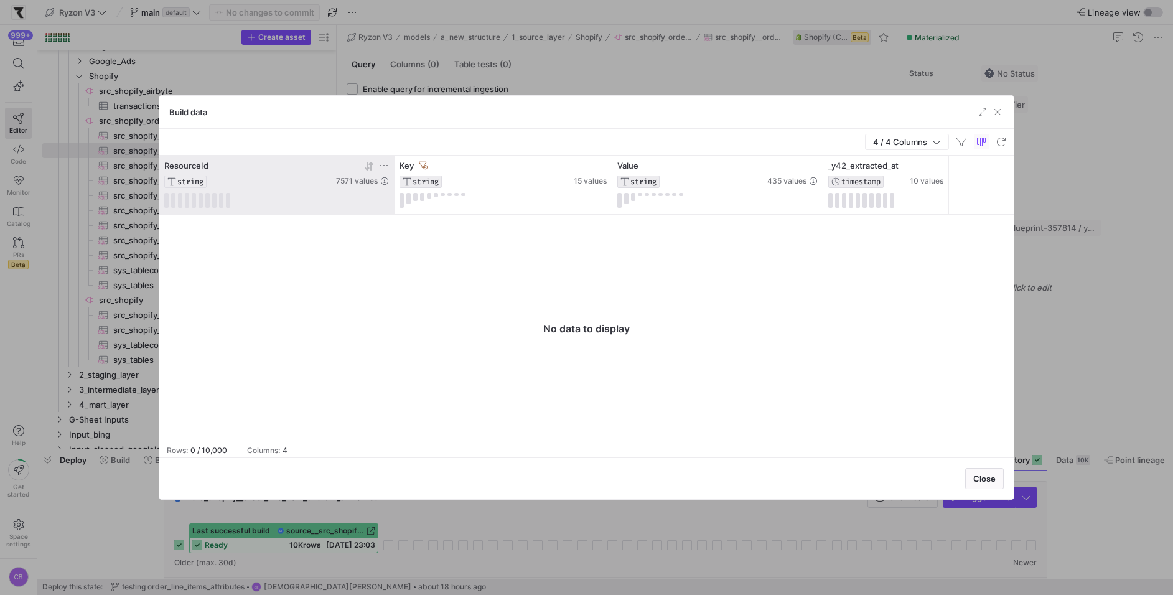
click at [421, 161] on icon at bounding box center [423, 165] width 9 height 9
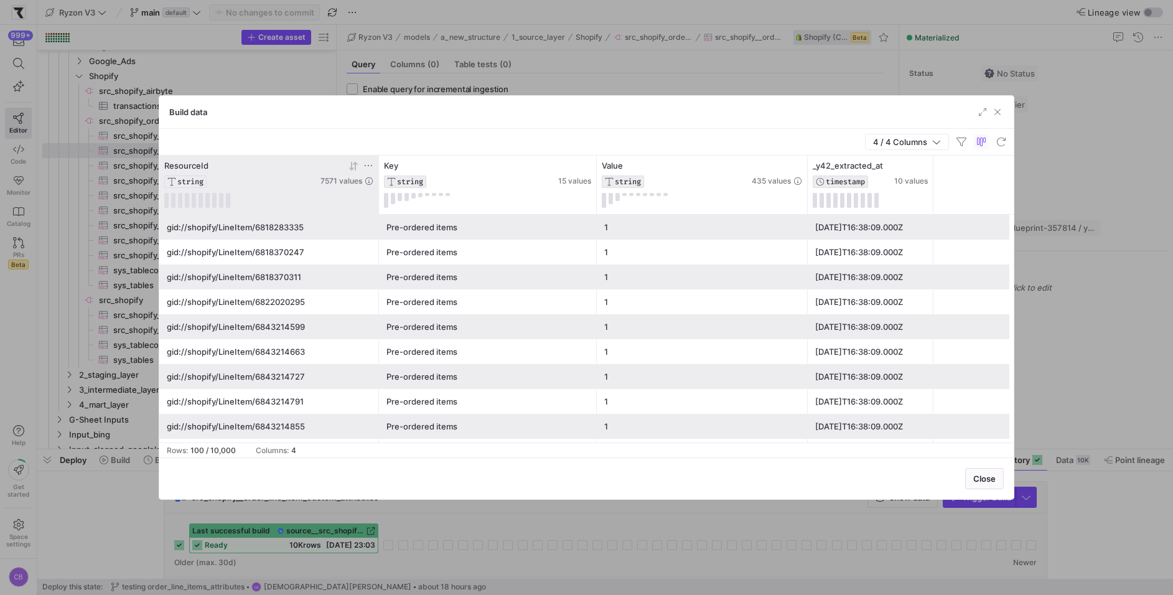
drag, startPoint x: 393, startPoint y: 161, endPoint x: 392, endPoint y: 182, distance: 21.2
click at [381, 181] on div at bounding box center [378, 185] width 5 height 59
